Goal: Transaction & Acquisition: Purchase product/service

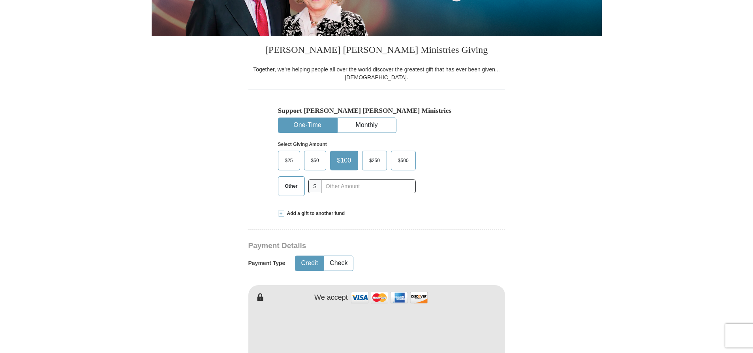
scroll to position [164, 0]
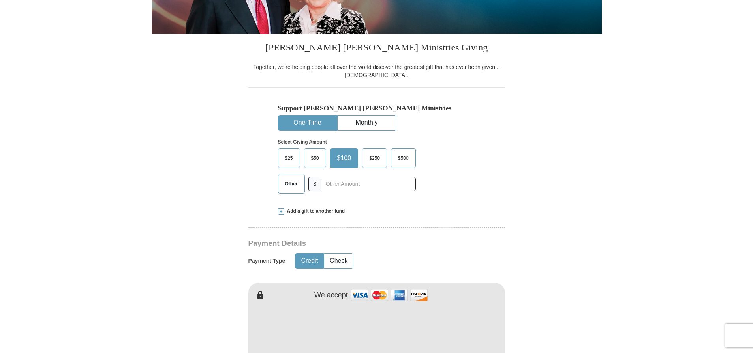
click at [293, 210] on span "Add a gift to another fund" at bounding box center [314, 211] width 61 height 7
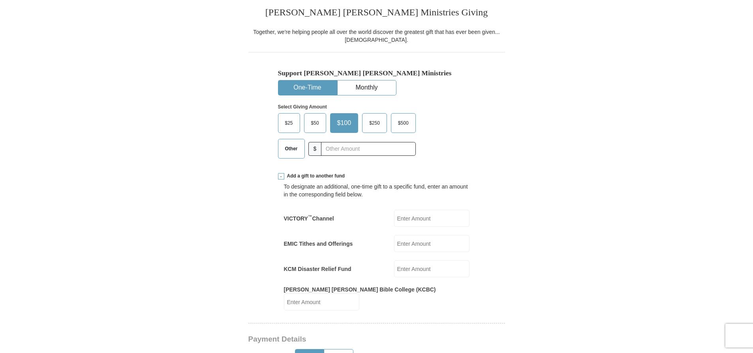
scroll to position [201, 0]
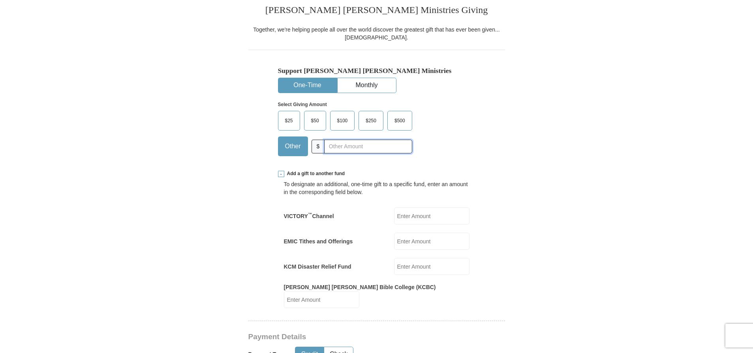
click at [329, 144] on input "text" at bounding box center [368, 147] width 88 height 14
type input "375.00"
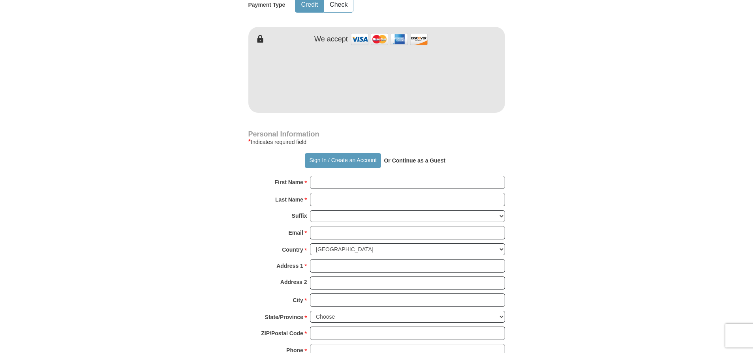
scroll to position [552, 0]
click at [318, 176] on input "First Name *" at bounding box center [407, 182] width 195 height 13
type input "[PERSON_NAME] & [PERSON_NAME]"
click at [323, 193] on input "Last Name *" at bounding box center [407, 199] width 195 height 13
type input "Rockwood"
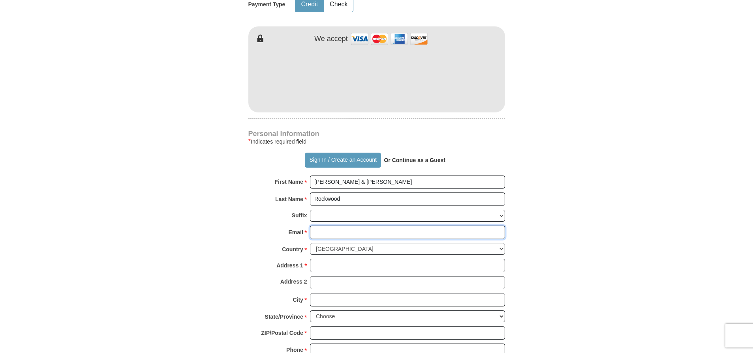
click at [322, 226] on input "Email *" at bounding box center [407, 232] width 195 height 13
type input "[EMAIL_ADDRESS][DOMAIN_NAME]"
type input "[STREET_ADDRESS]"
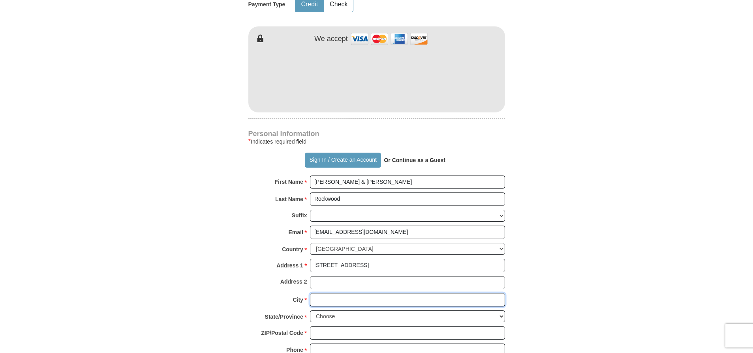
type input "Ypsilanti"
select select "MI"
type input "48198-3288"
type input "2482073643"
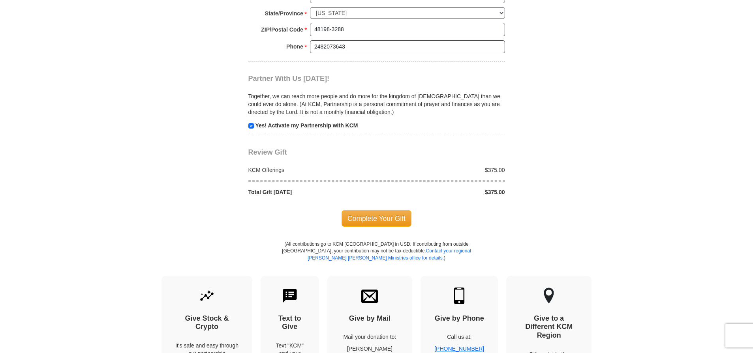
scroll to position [891, 0]
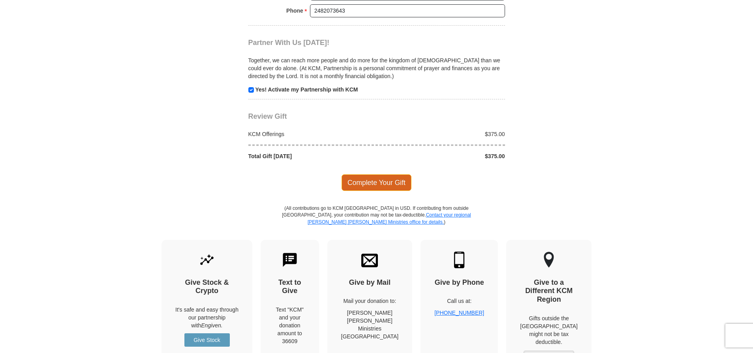
click at [383, 176] on span "Complete Your Gift" at bounding box center [377, 183] width 70 height 17
